Goal: Check status: Check status

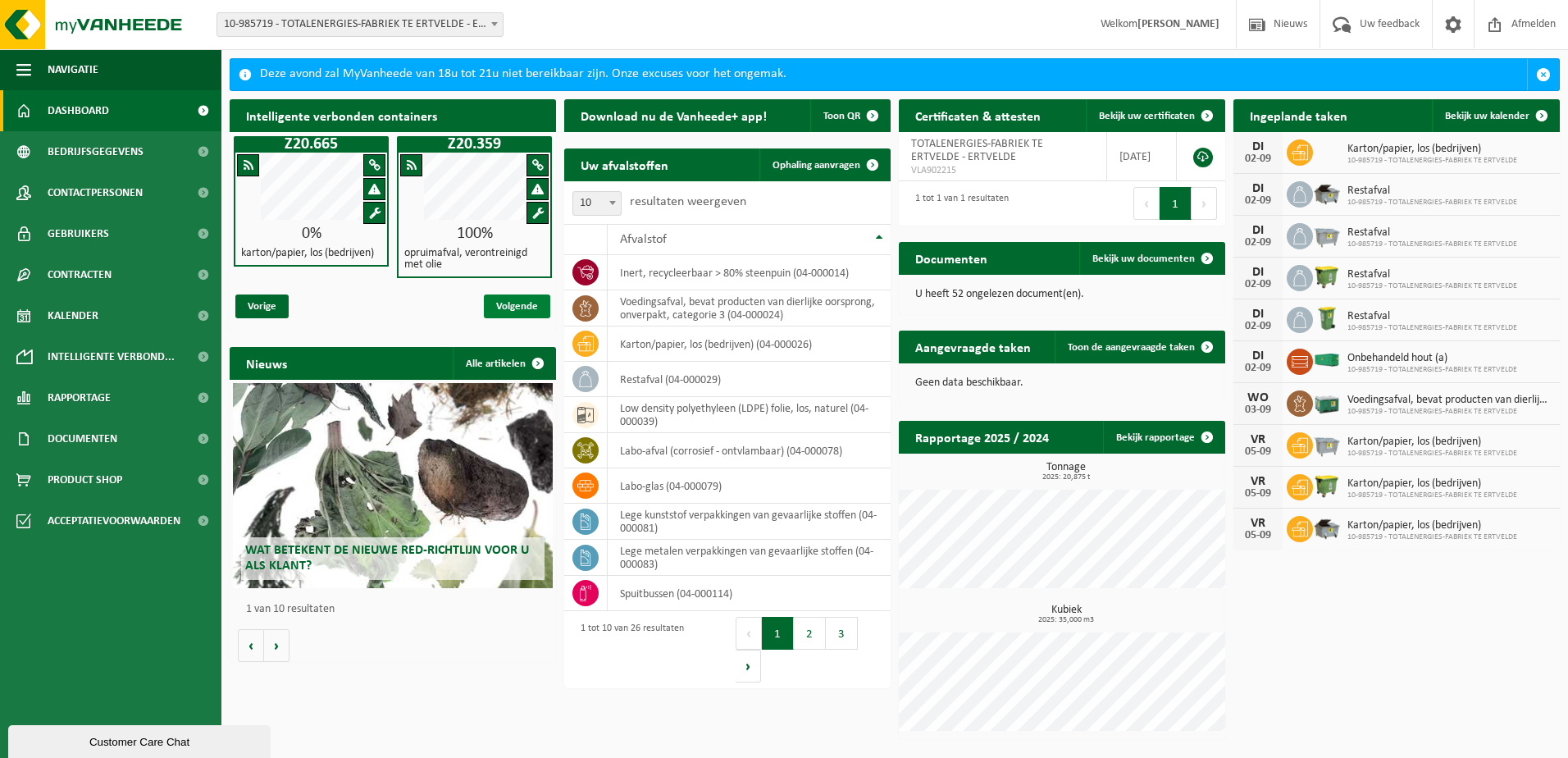
click at [512, 308] on span "Volgende" at bounding box center [517, 306] width 67 height 23
click at [81, 301] on span "Kalender" at bounding box center [73, 315] width 51 height 41
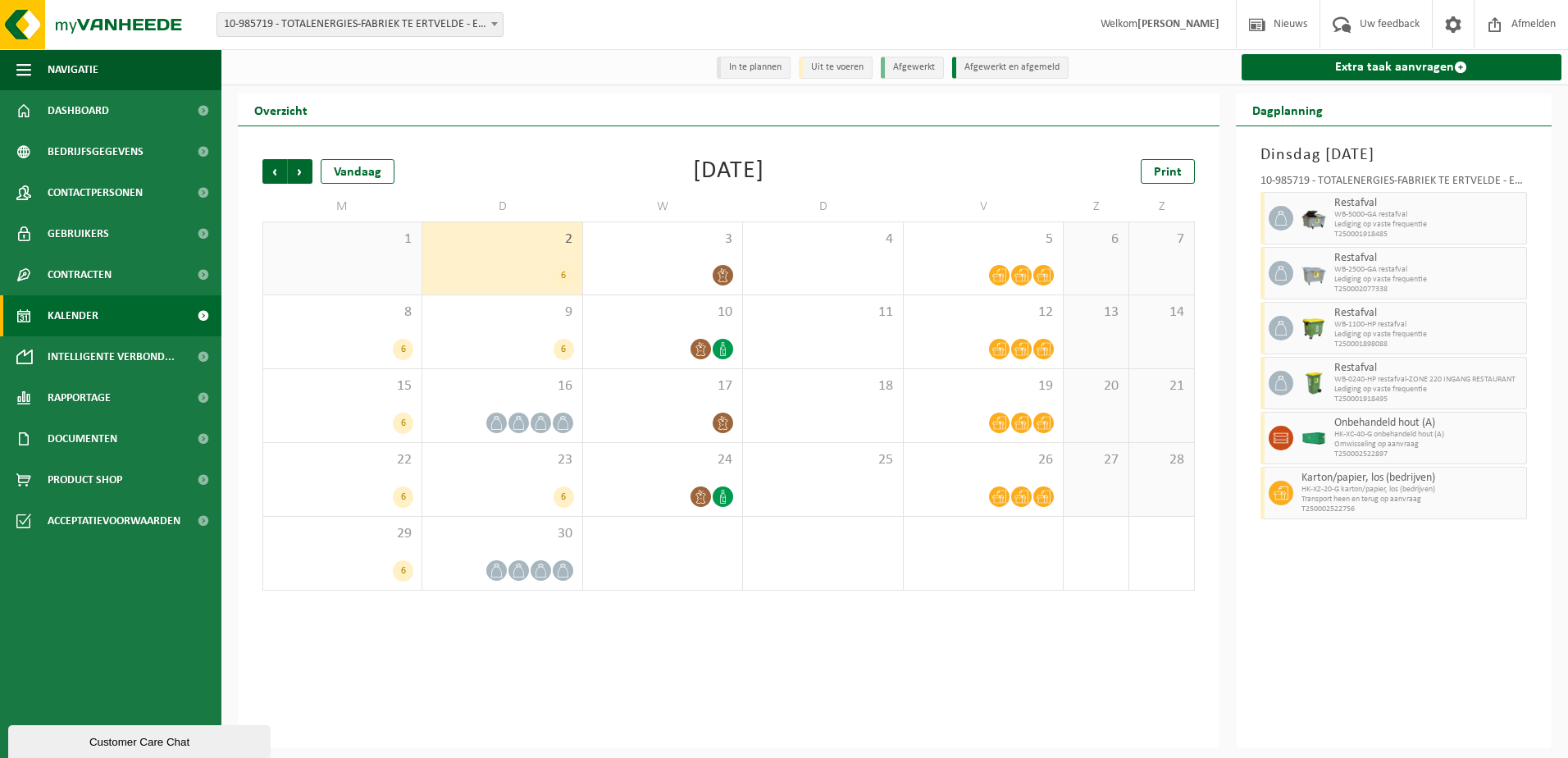
click at [555, 268] on div "6" at bounding box center [501, 276] width 143 height 22
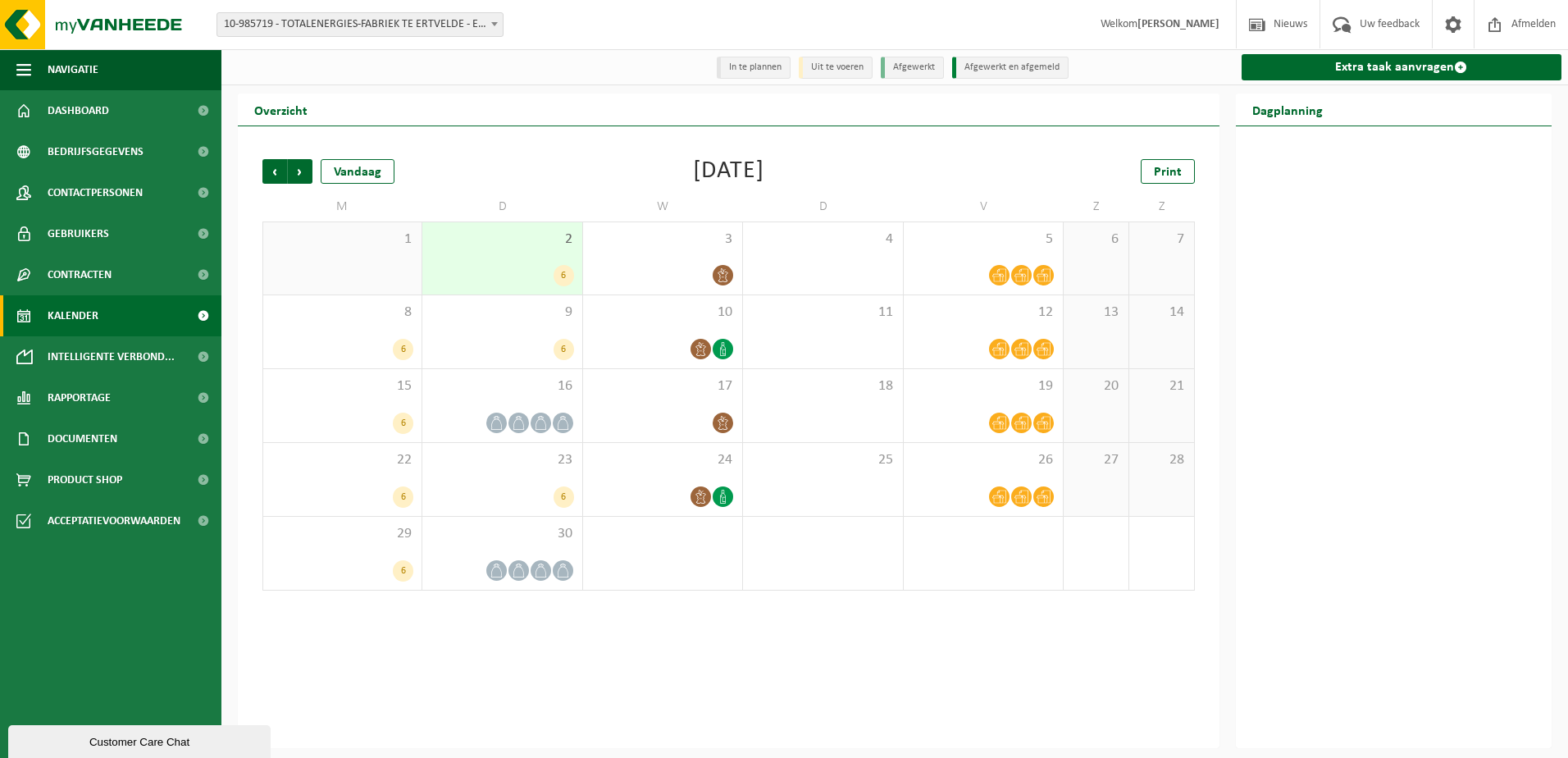
click at [561, 273] on div "6" at bounding box center [564, 276] width 21 height 22
